Goal: Task Accomplishment & Management: Use online tool/utility

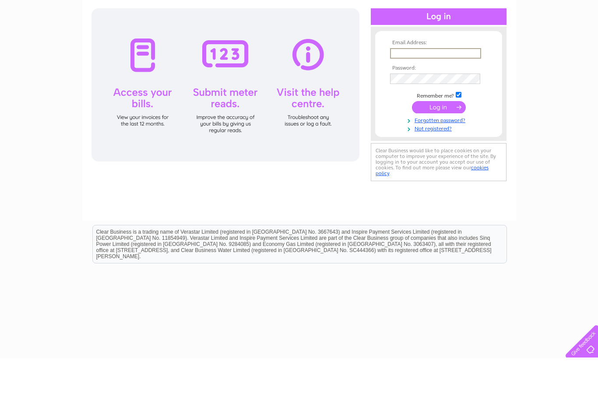
type input "[EMAIL_ADDRESS][DOMAIN_NAME]"
click at [439, 153] on input "submit" at bounding box center [439, 151] width 54 height 12
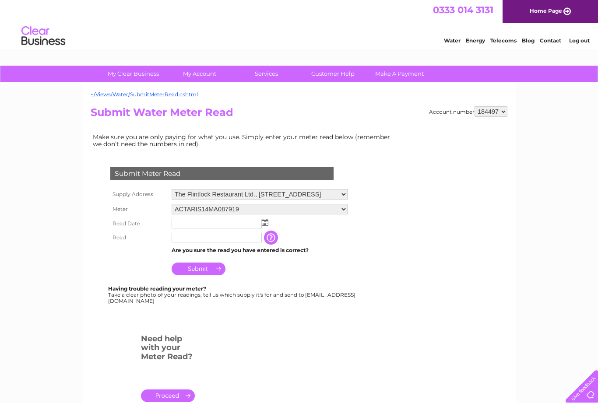
click at [236, 222] on input "text" at bounding box center [217, 224] width 90 height 10
click at [268, 223] on td at bounding box center [259, 224] width 180 height 15
click at [265, 225] on img at bounding box center [265, 222] width 7 height 7
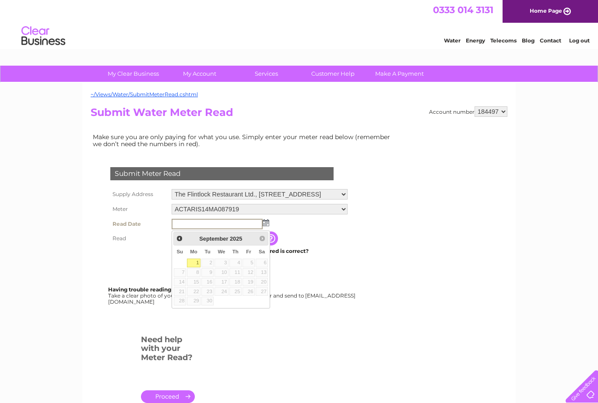
click at [197, 261] on link "1" at bounding box center [194, 263] width 14 height 9
type input "2025/09/01"
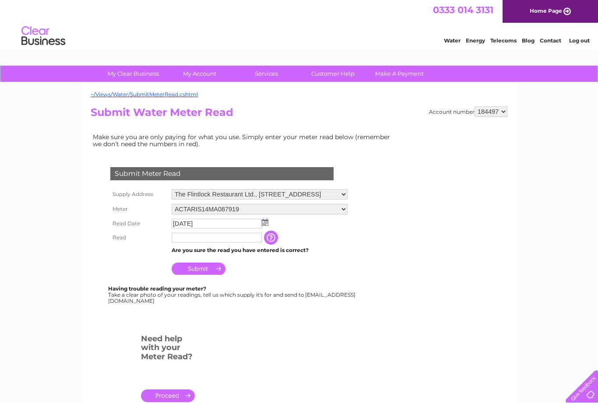
click at [231, 240] on input "text" at bounding box center [217, 238] width 90 height 10
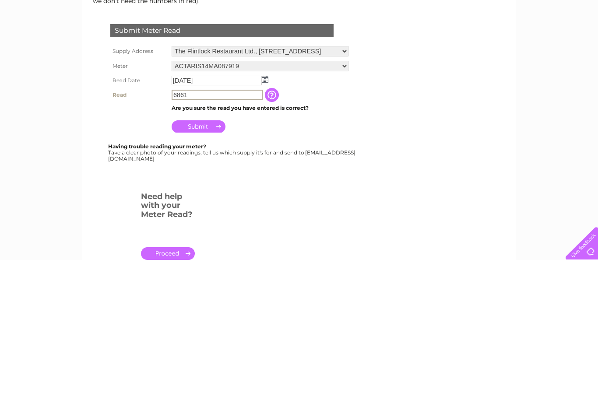
type input "6861"
click at [207, 264] on input "Submit" at bounding box center [199, 270] width 54 height 12
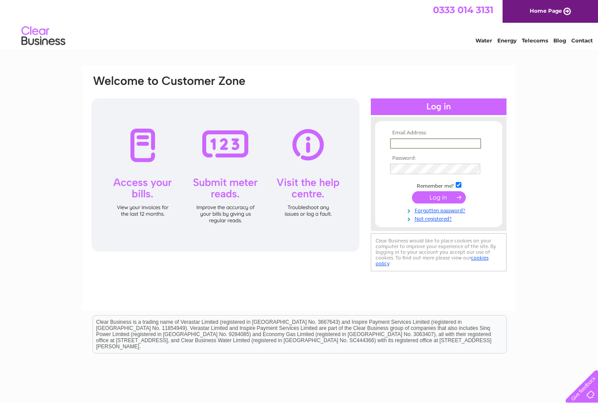
click at [456, 138] on input "text" at bounding box center [435, 143] width 91 height 11
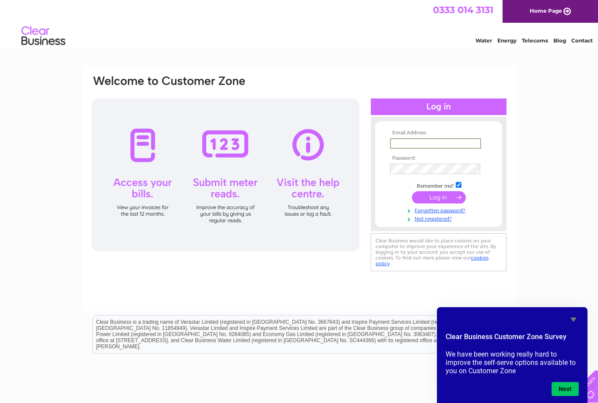
type input "[EMAIL_ADDRESS][DOMAIN_NAME]"
click at [446, 195] on input "submit" at bounding box center [439, 196] width 54 height 12
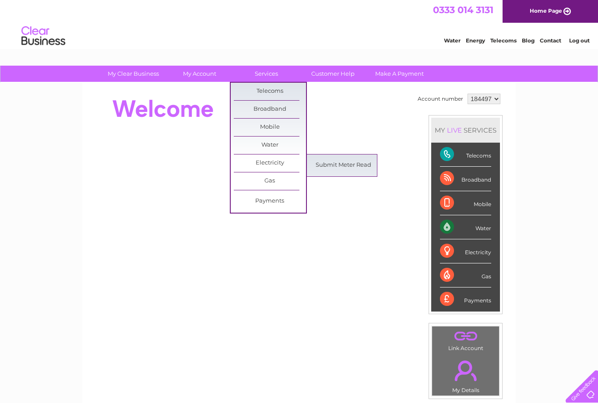
click at [349, 165] on link "Submit Meter Read" at bounding box center [343, 166] width 72 height 18
